Goal: Task Accomplishment & Management: Manage account settings

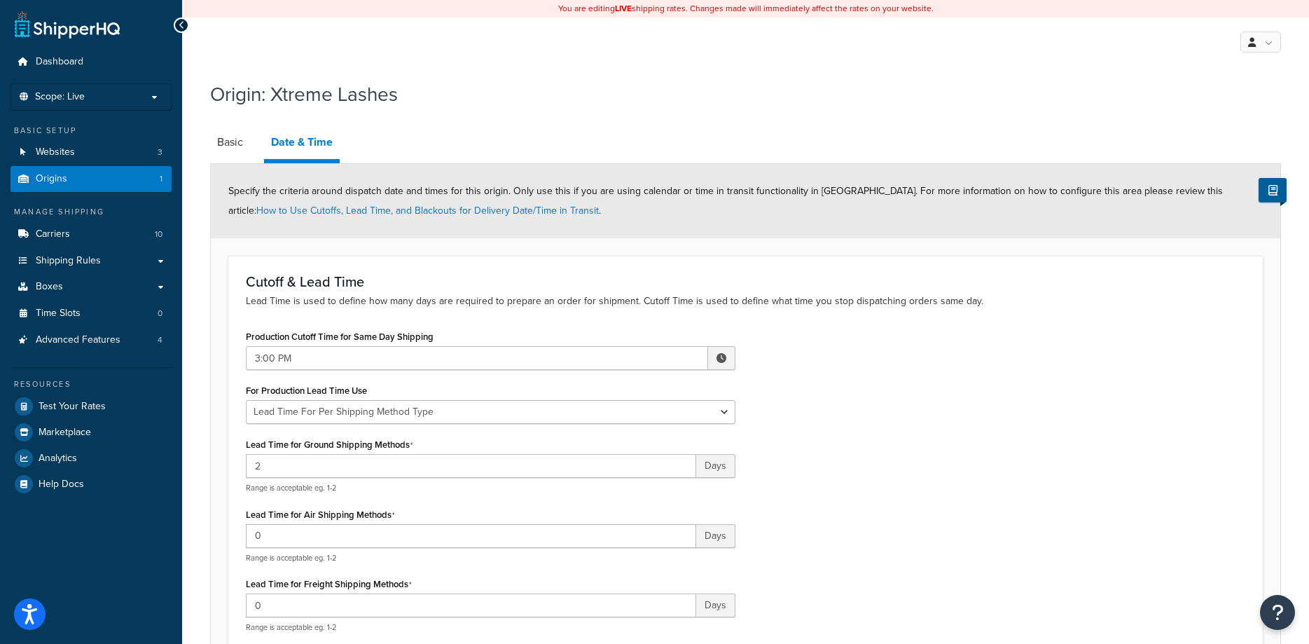
select select "PER_SHIPPING_METHOD_TYPE"
click at [67, 174] on link "Origins 1" at bounding box center [91, 179] width 161 height 26
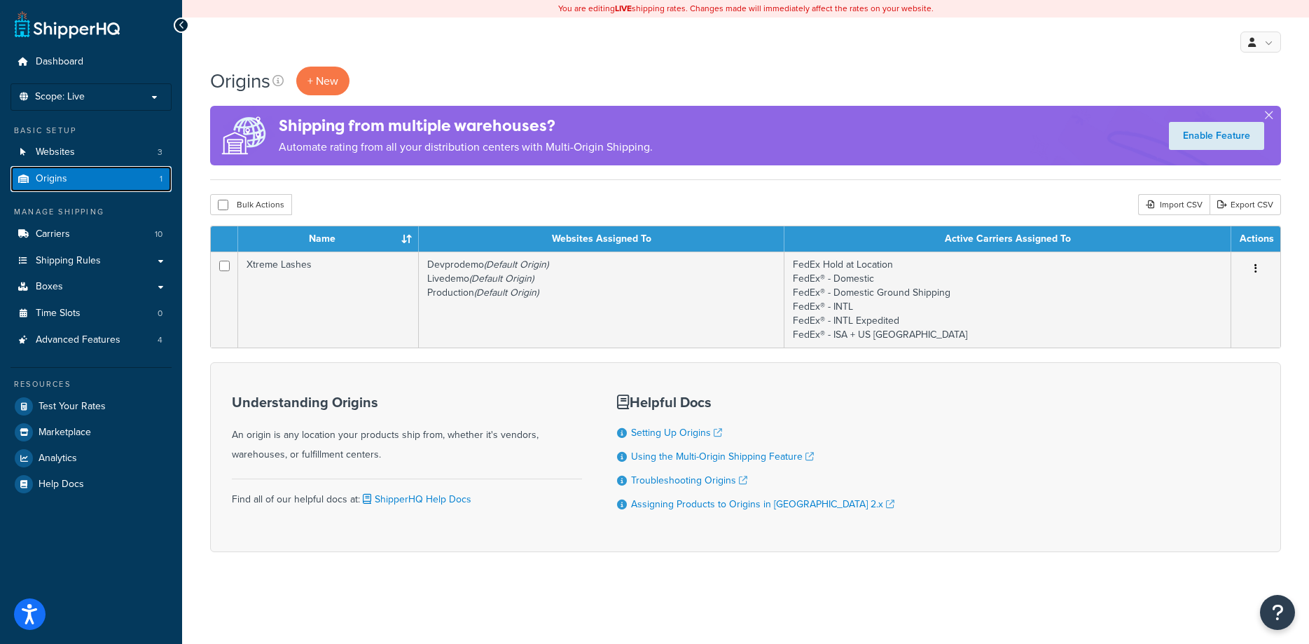
click at [74, 185] on link "Origins 1" at bounding box center [91, 179] width 161 height 26
click at [578, 291] on td "Devprodemo (Default Origin) Livedemo (Default Origin) Production (Default Origi…" at bounding box center [602, 299] width 366 height 96
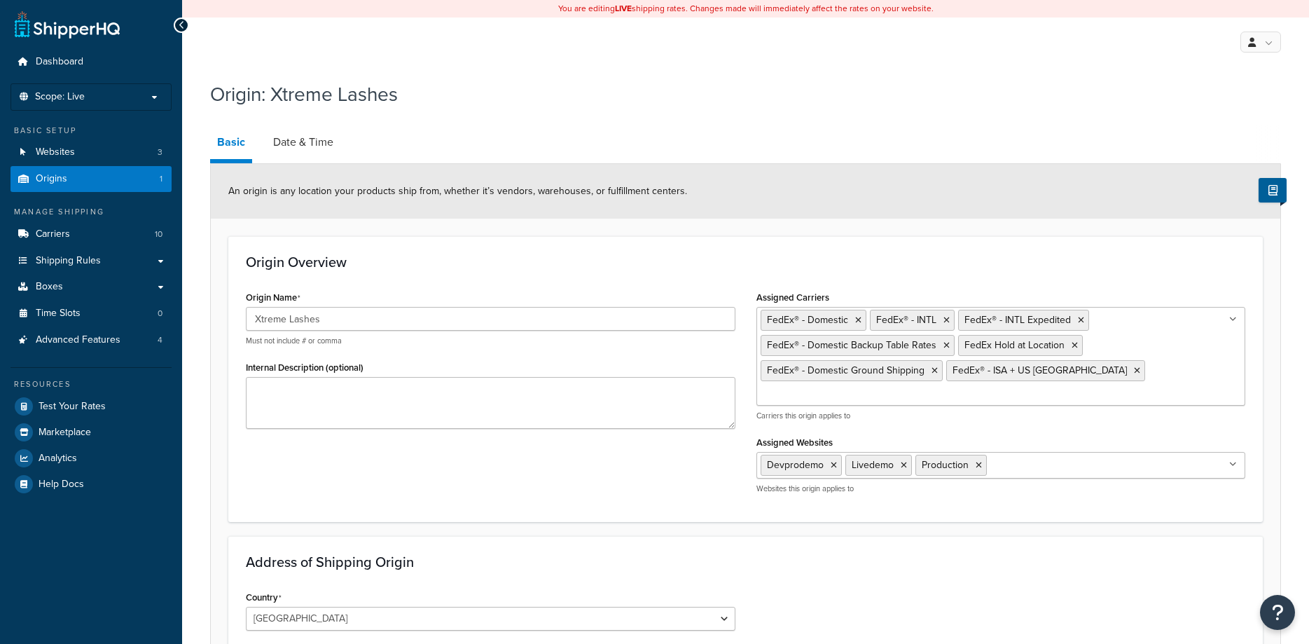
select select "43"
click at [461, 486] on div "Origin Name Xtreme Lashes Must not include # or comma Internal Description (opt…" at bounding box center [745, 395] width 1021 height 217
click at [309, 146] on link "Date & Time" at bounding box center [303, 142] width 74 height 34
select select "PER_SHIPPING_METHOD_TYPE"
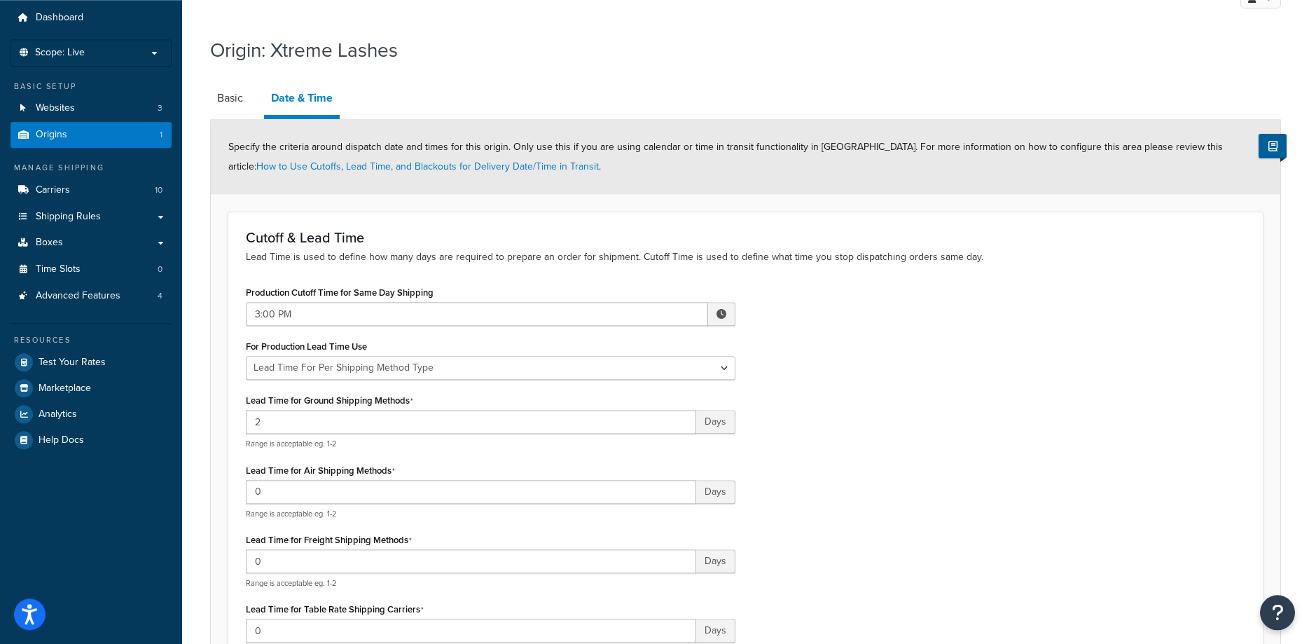
scroll to position [71, 0]
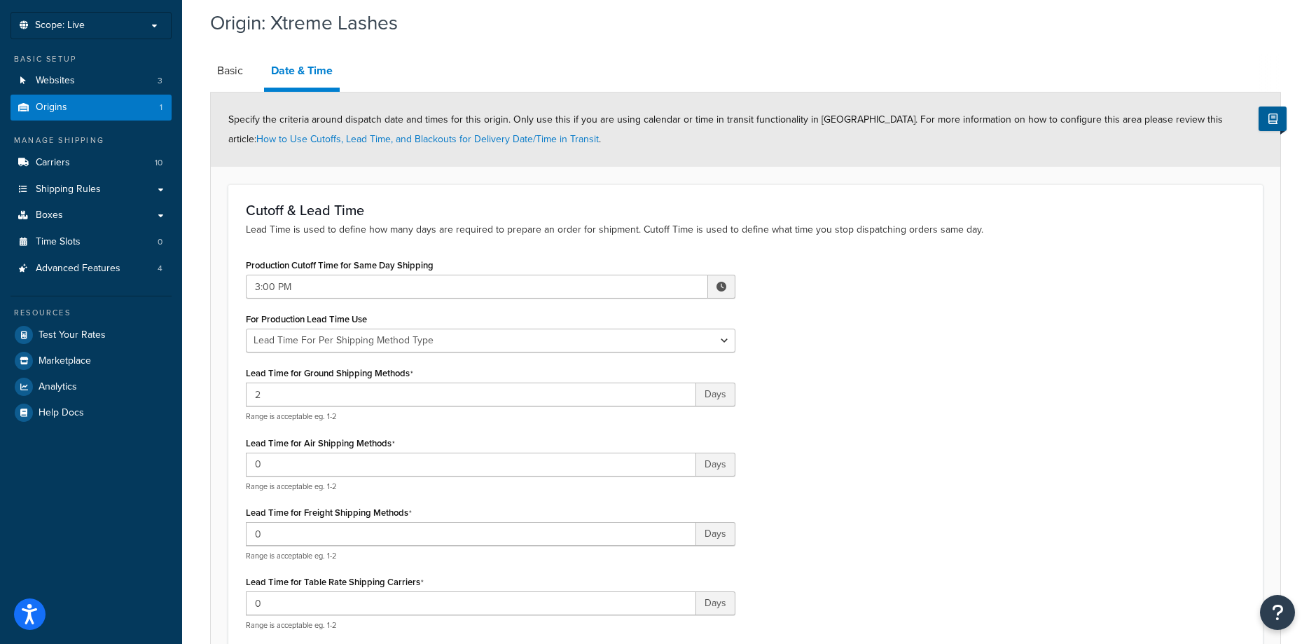
click at [982, 312] on div "Production Cutoff Time for Same Day Shipping 3:00 PM ▲ 3 ▼ : ▲ 00 ▼ ▲ PM ▼ For …" at bounding box center [745, 448] width 1021 height 387
click at [71, 113] on link "Origins 1" at bounding box center [91, 108] width 161 height 26
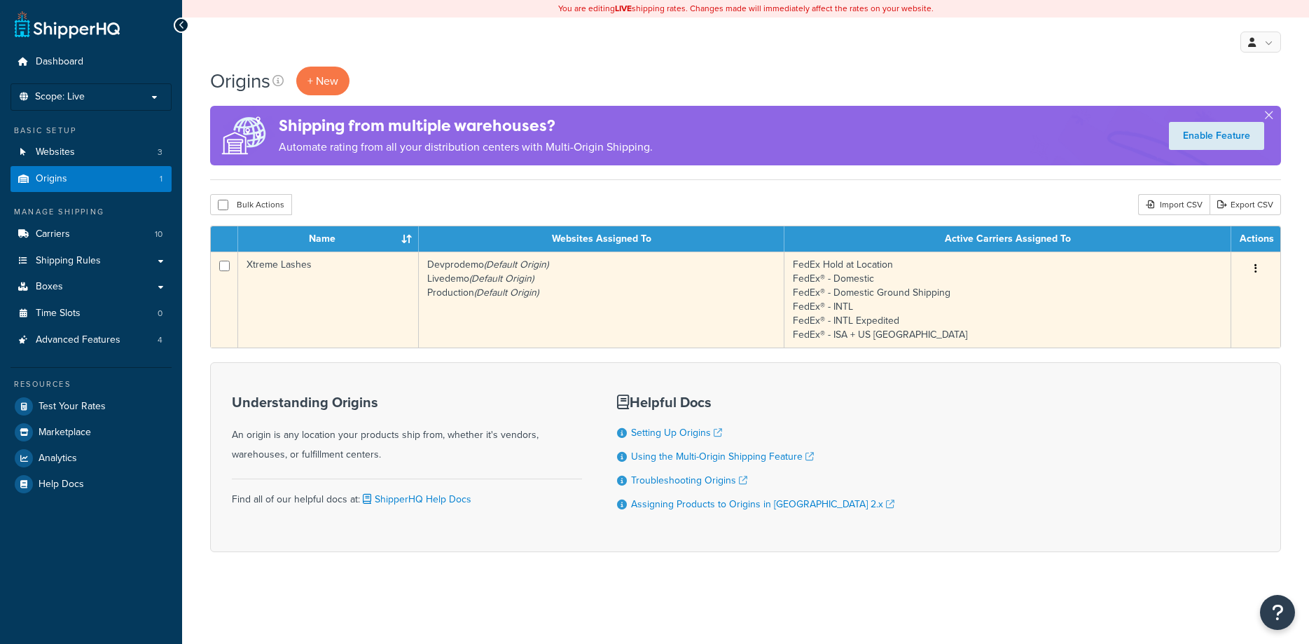
click at [644, 291] on td "Devprodemo (Default Origin) Livedemo (Default Origin) Production (Default Origi…" at bounding box center [602, 299] width 366 height 96
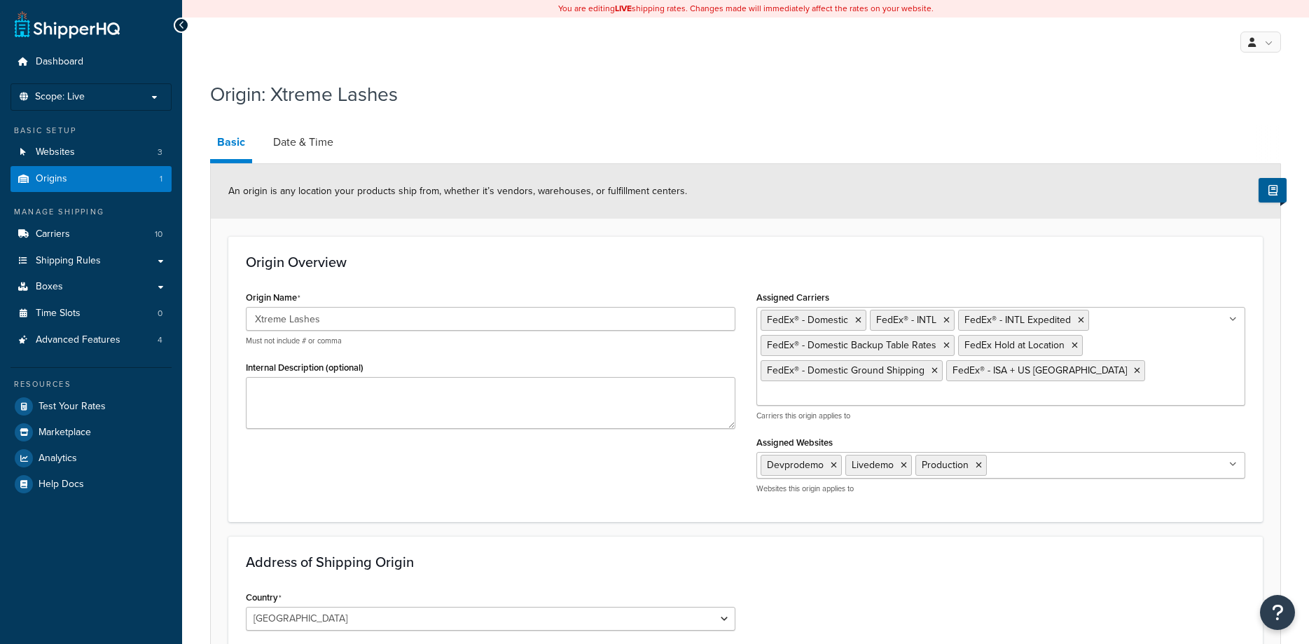
select select "43"
click at [88, 164] on link "Websites 3" at bounding box center [91, 152] width 161 height 26
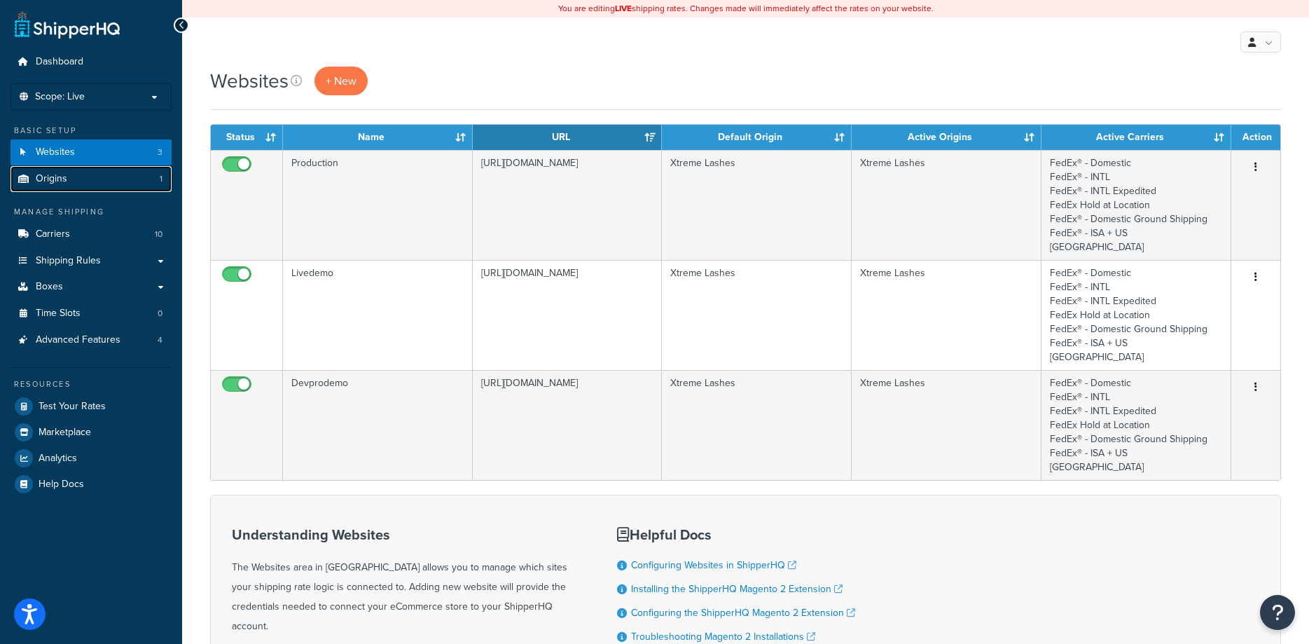
click at [77, 180] on link "Origins 1" at bounding box center [91, 179] width 161 height 26
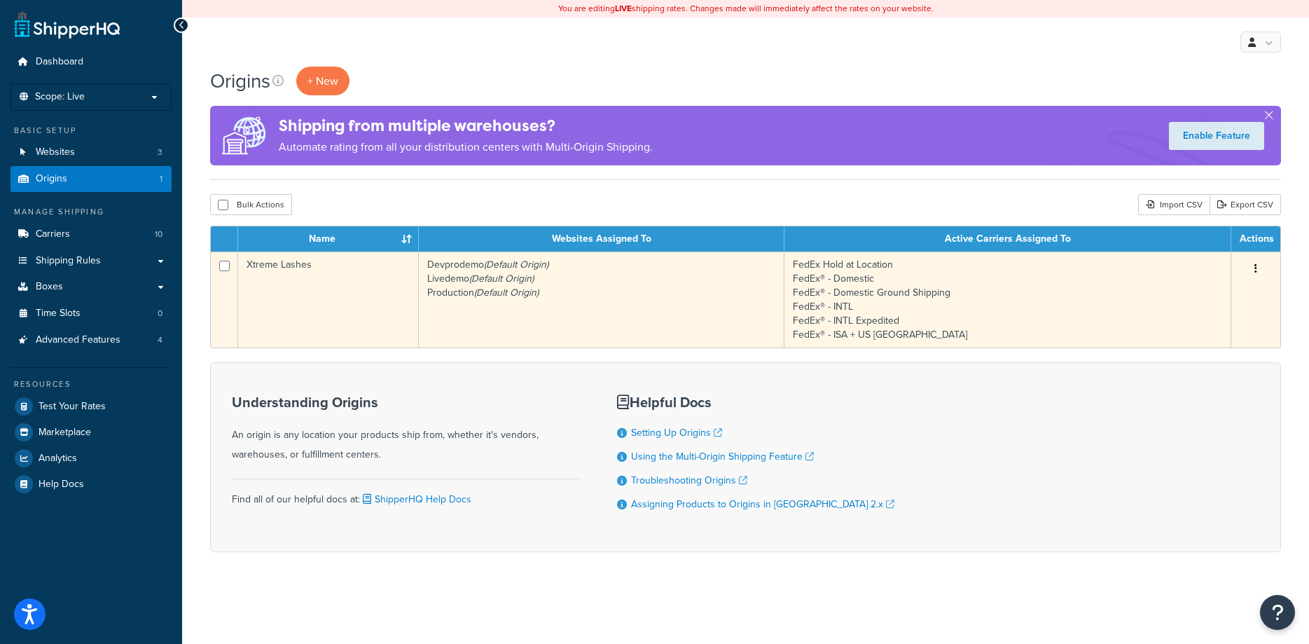
click at [616, 280] on td "Devprodemo (Default Origin) Livedemo (Default Origin) Production (Default Origi…" at bounding box center [602, 299] width 366 height 96
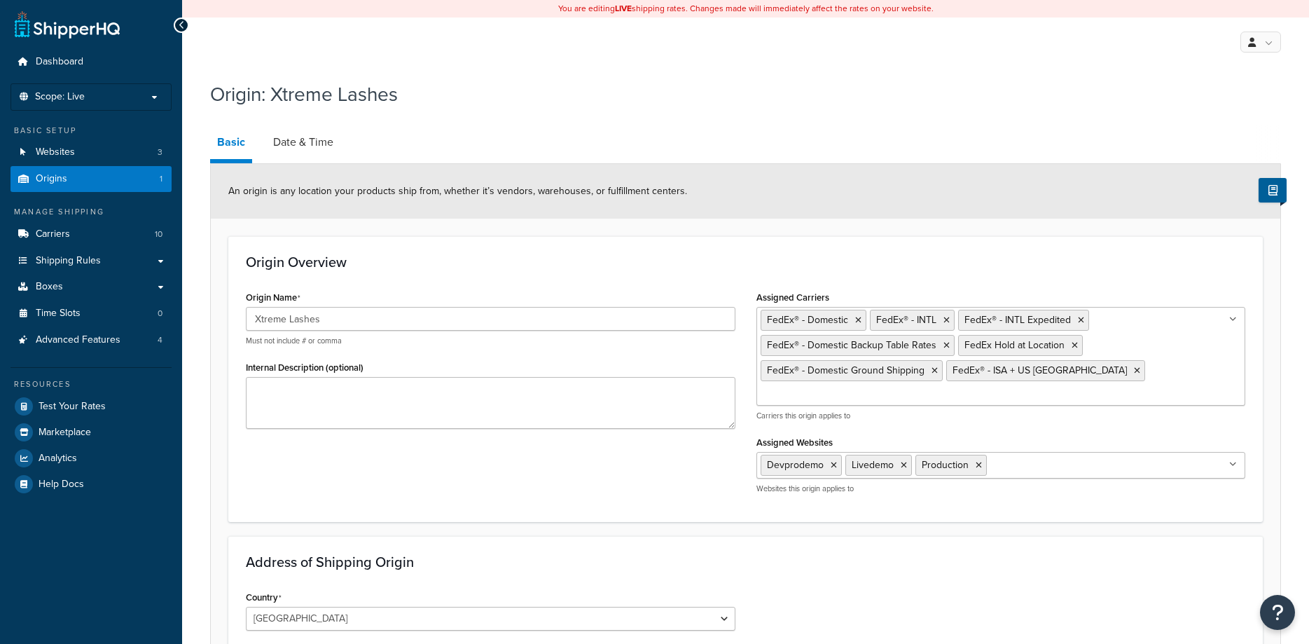
select select "43"
click at [326, 146] on link "Date & Time" at bounding box center [303, 142] width 74 height 34
select select "PER_SHIPPING_METHOD_TYPE"
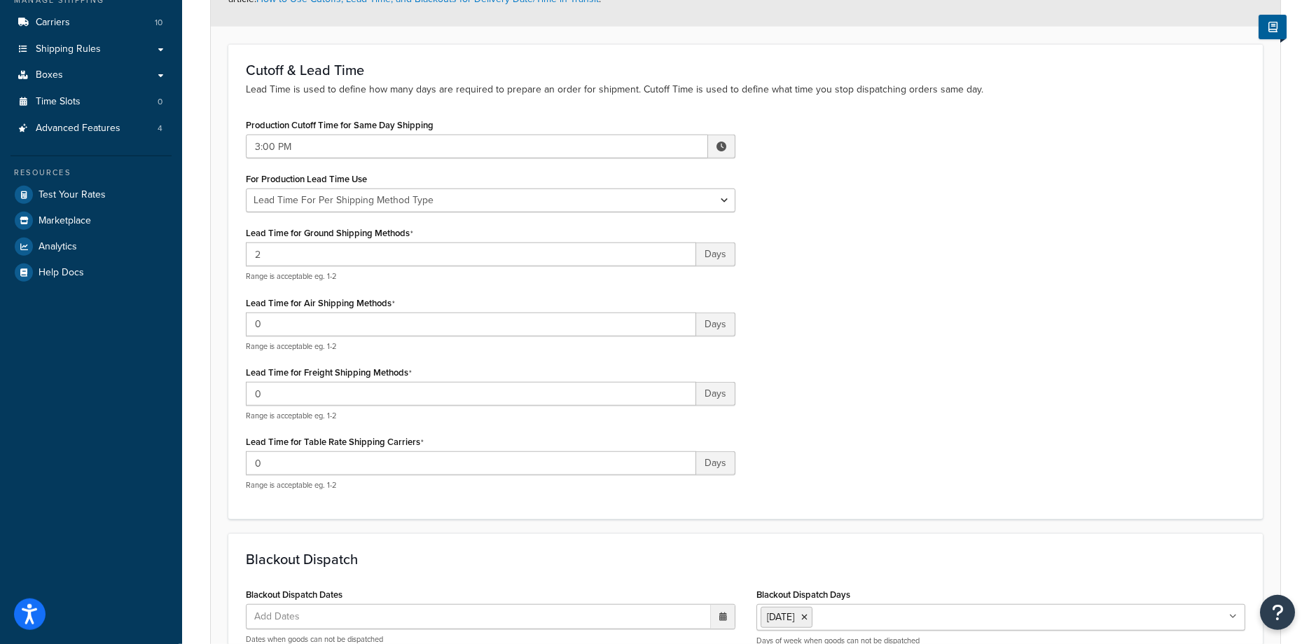
scroll to position [286, 0]
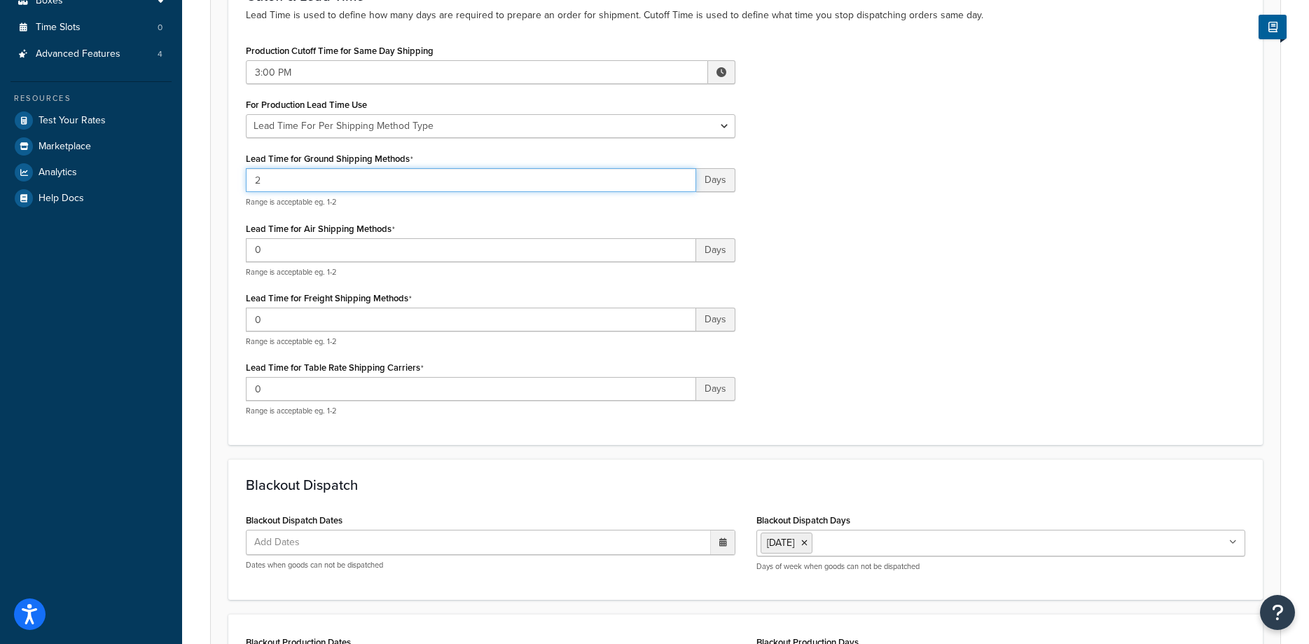
click at [286, 175] on input "2" at bounding box center [471, 180] width 450 height 24
type input "4"
click at [277, 255] on input "0" at bounding box center [471, 250] width 450 height 24
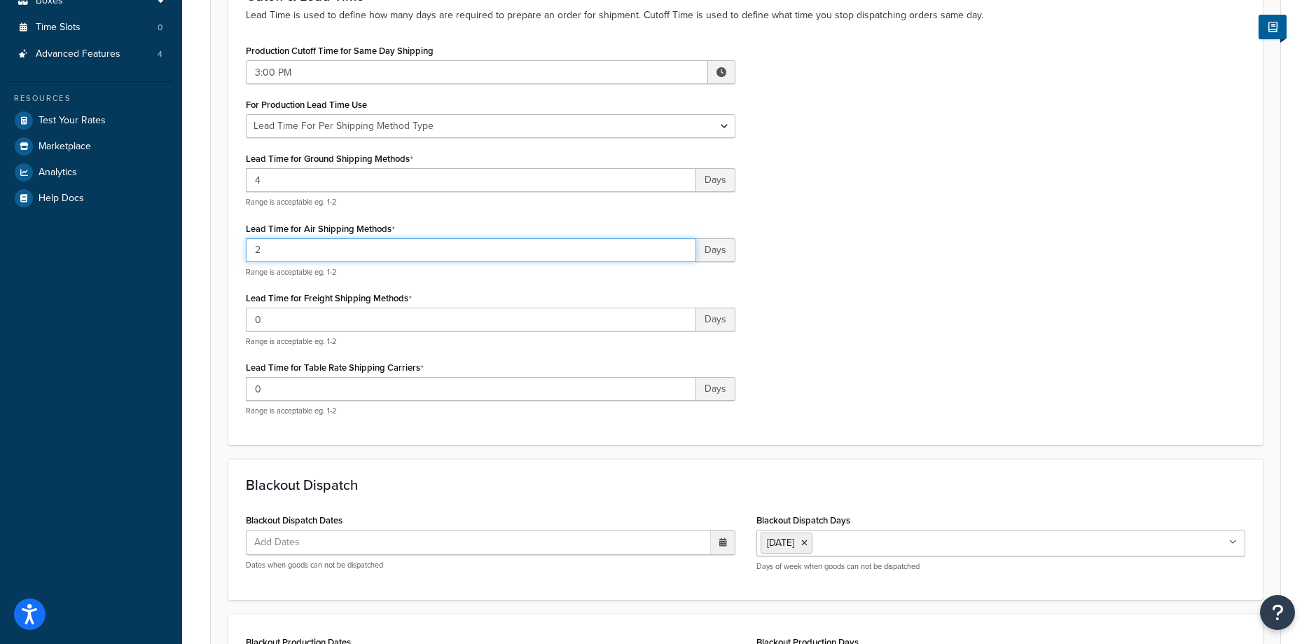
type input "2"
click at [876, 347] on div "Production Cutoff Time for Same Day Shipping 3:00 PM ▲ 3 ▼ : ▲ 00 ▼ ▲ PM ▼ For …" at bounding box center [745, 234] width 1021 height 387
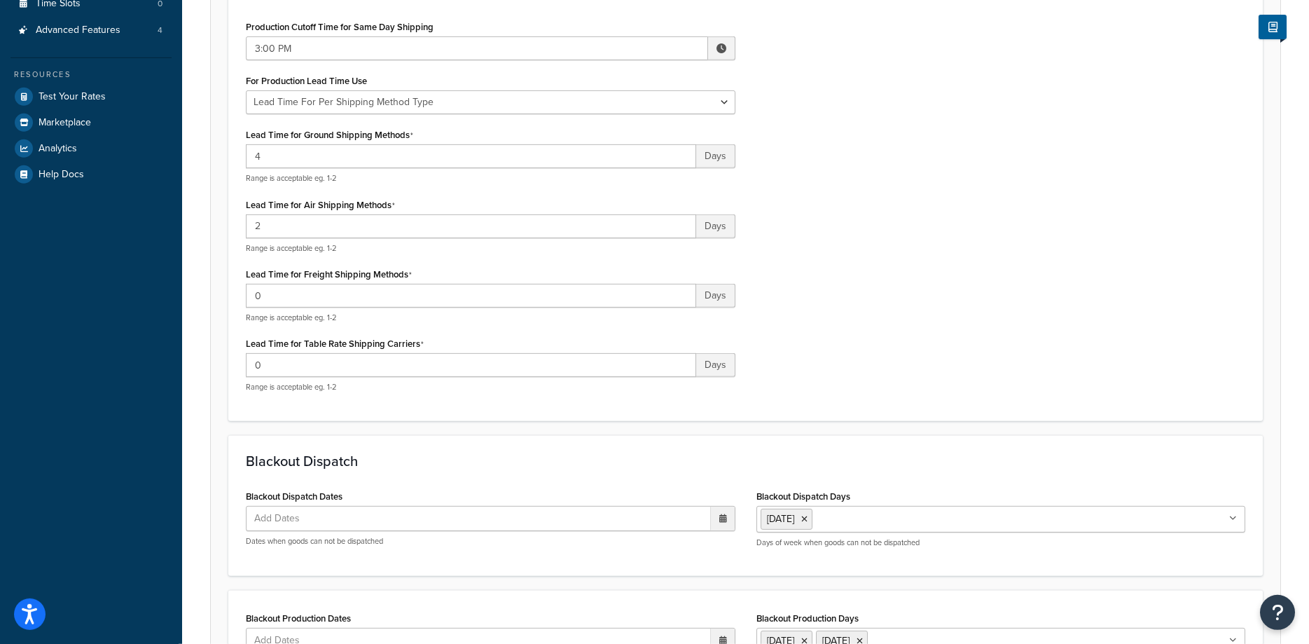
scroll to position [278, 0]
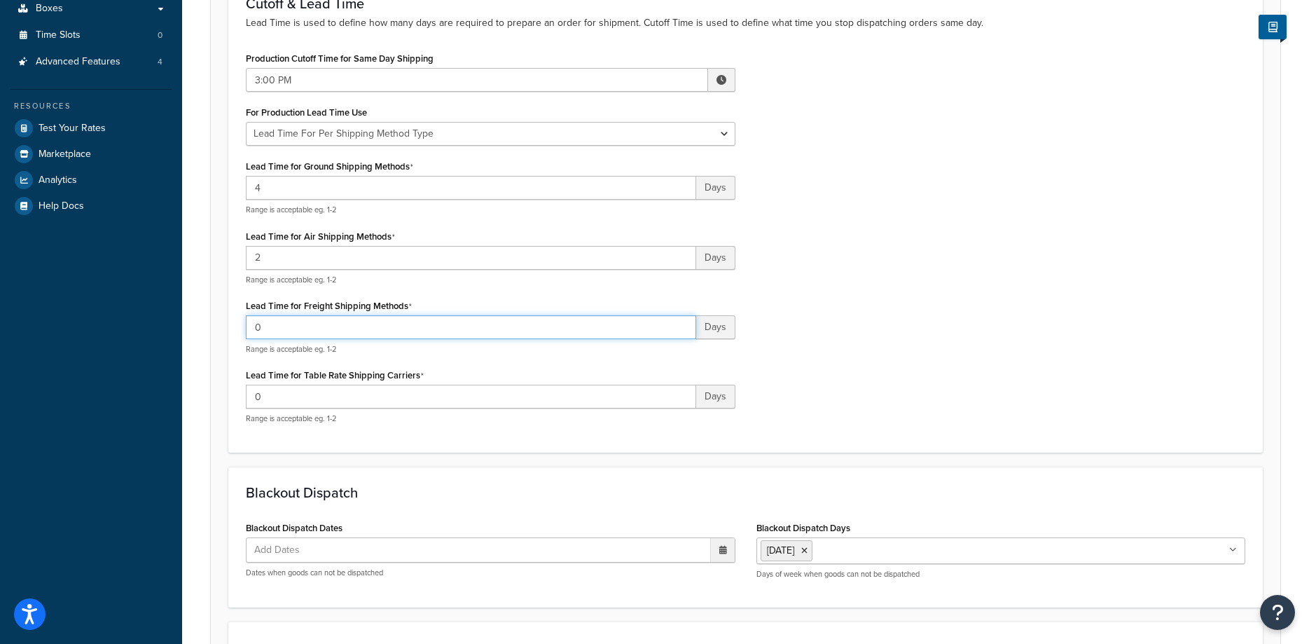
click at [280, 329] on input "0" at bounding box center [471, 327] width 450 height 24
type input "2"
click at [278, 392] on input "0" at bounding box center [471, 397] width 450 height 24
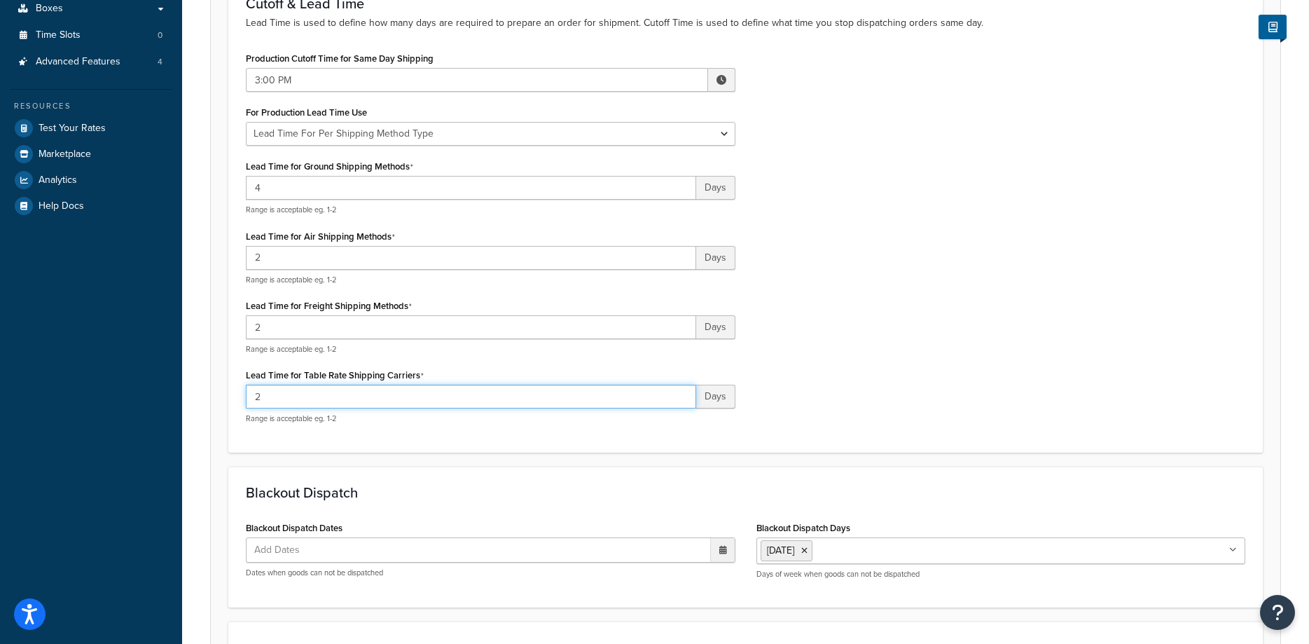
scroll to position [492, 0]
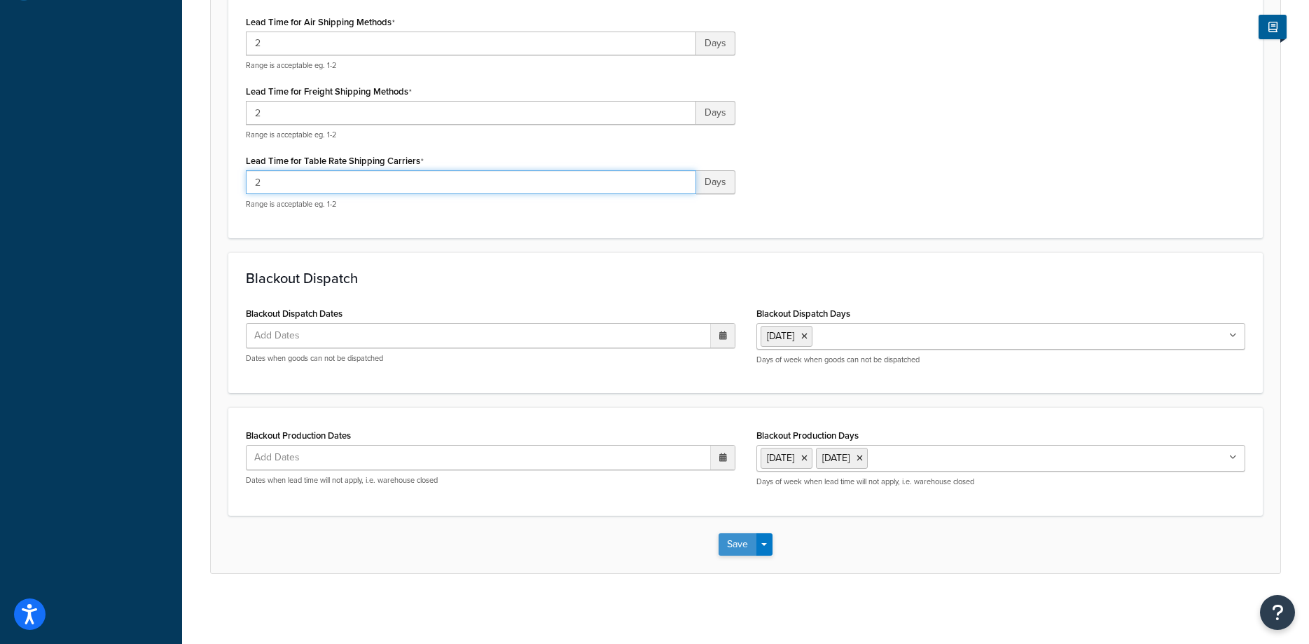
type input "2"
click at [743, 546] on button "Save" at bounding box center [738, 544] width 38 height 22
